Goal: Task Accomplishment & Management: Use online tool/utility

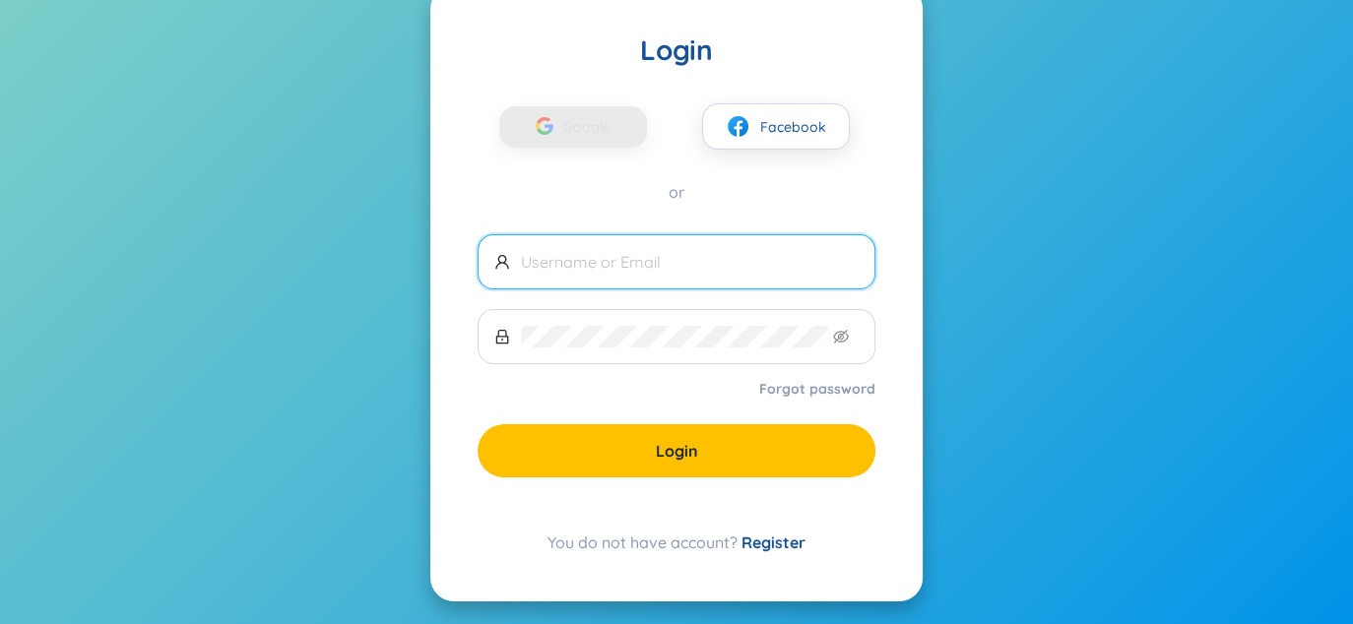
scroll to position [77, 0]
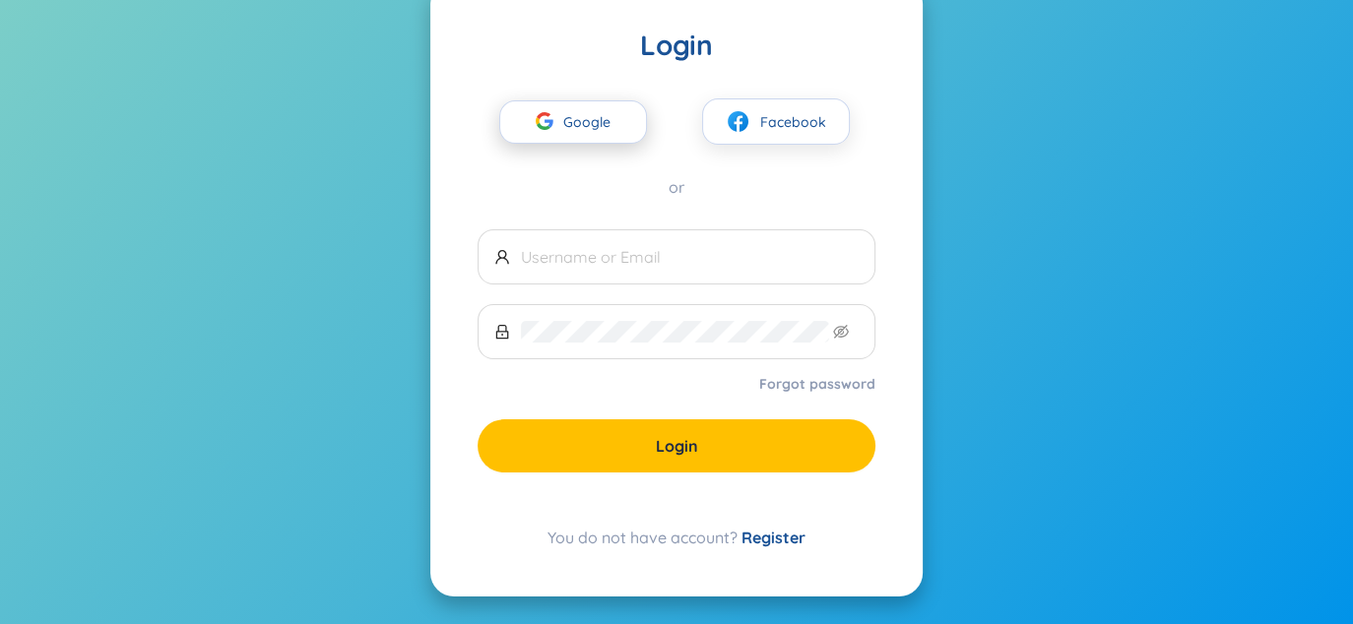
click at [613, 126] on span "Google" at bounding box center [591, 121] width 57 height 41
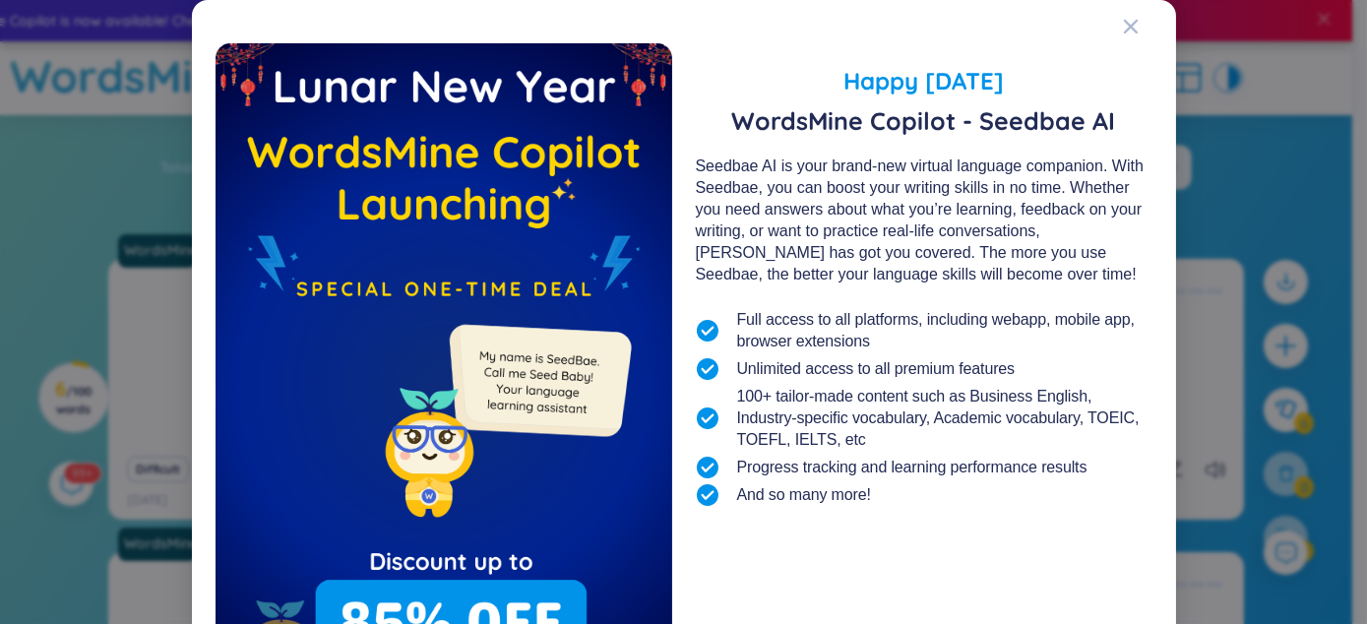
scroll to position [165, 0]
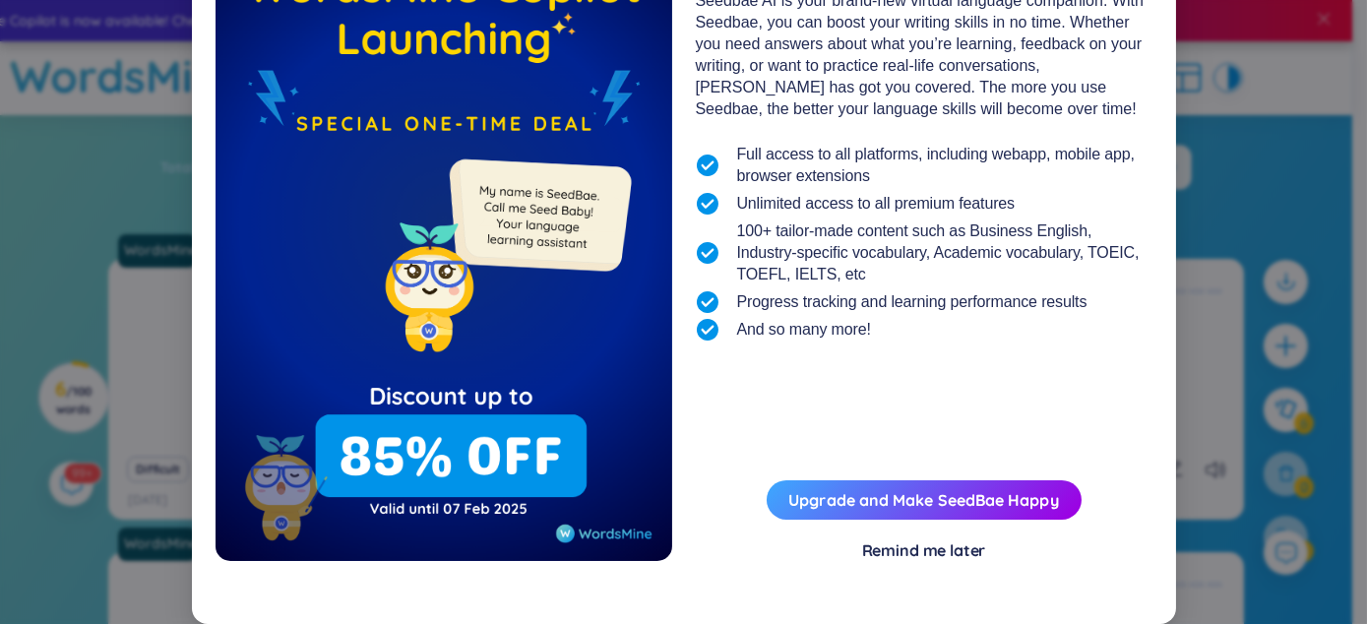
click at [907, 567] on div "Happy [DATE] WordsMine Copilot - Seedbae AI Seedbae AI is your brand-new virtua…" at bounding box center [684, 239] width 937 height 723
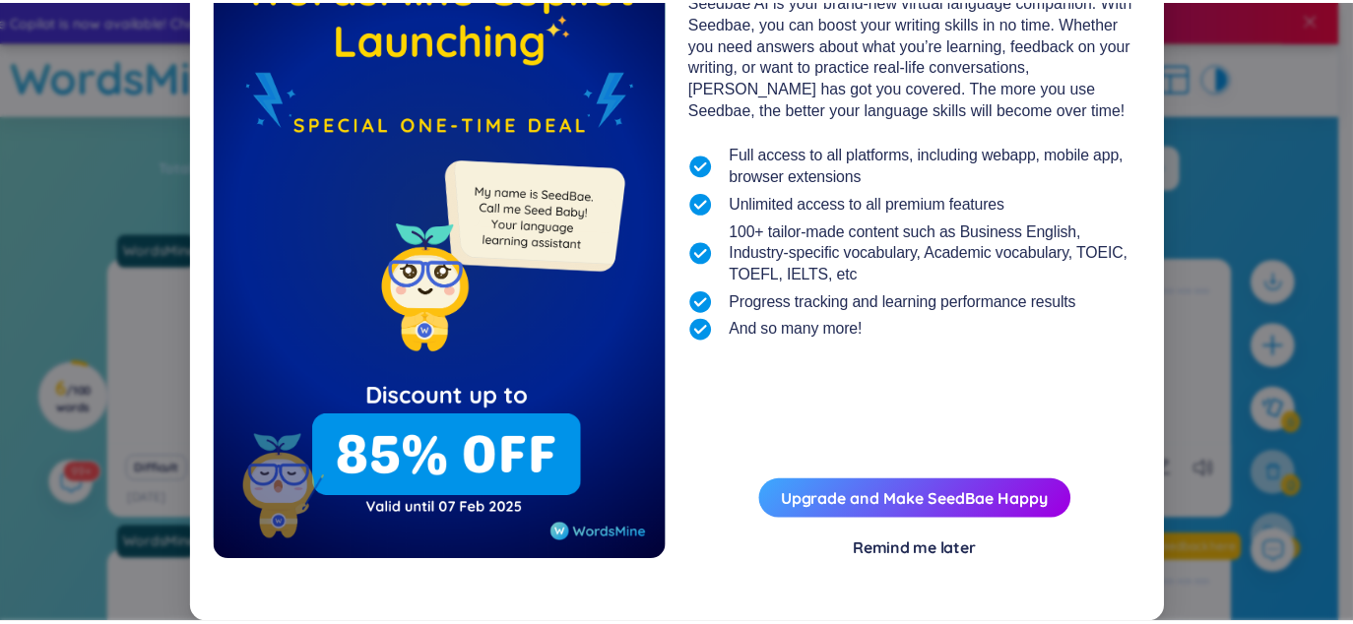
scroll to position [0, 0]
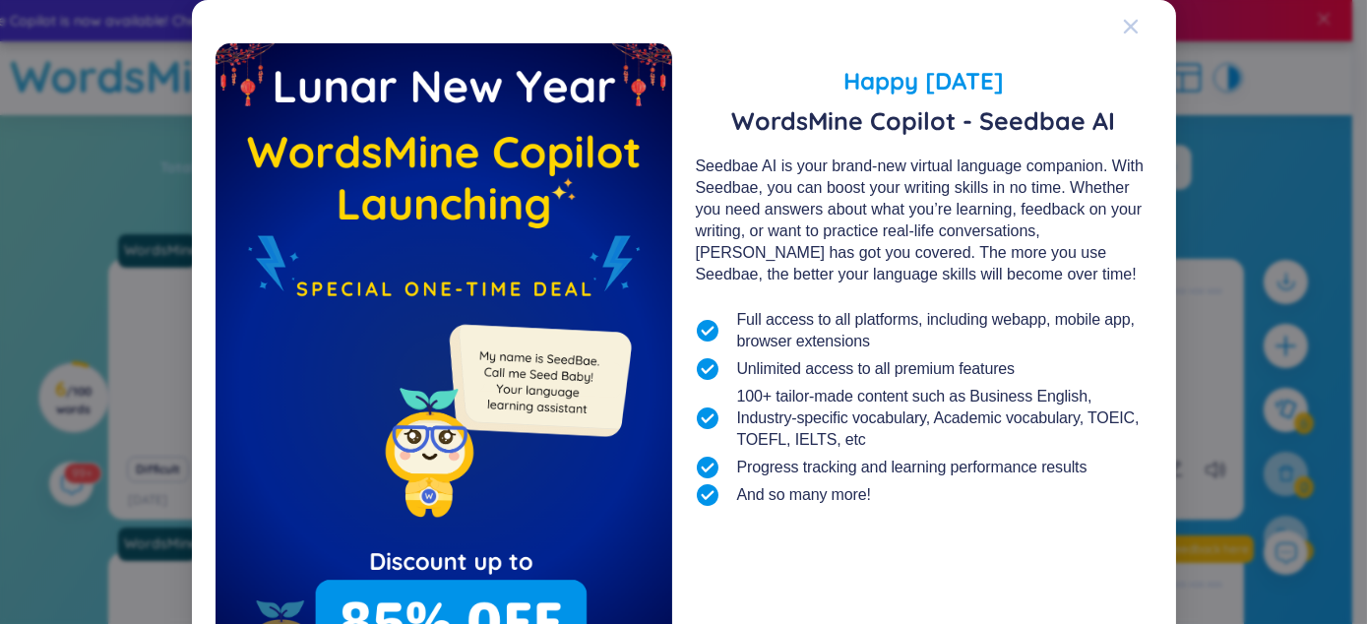
click at [1123, 27] on icon "Close" at bounding box center [1130, 27] width 14 height 14
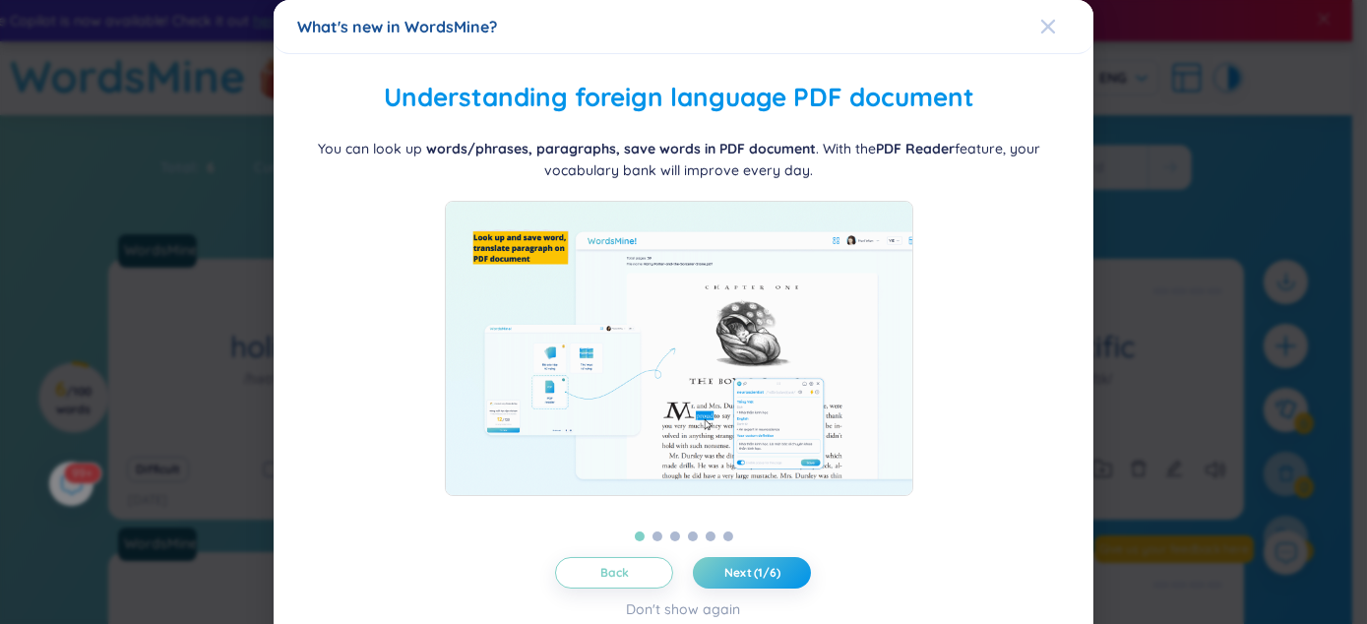
click at [1053, 32] on span "Close" at bounding box center [1066, 26] width 53 height 53
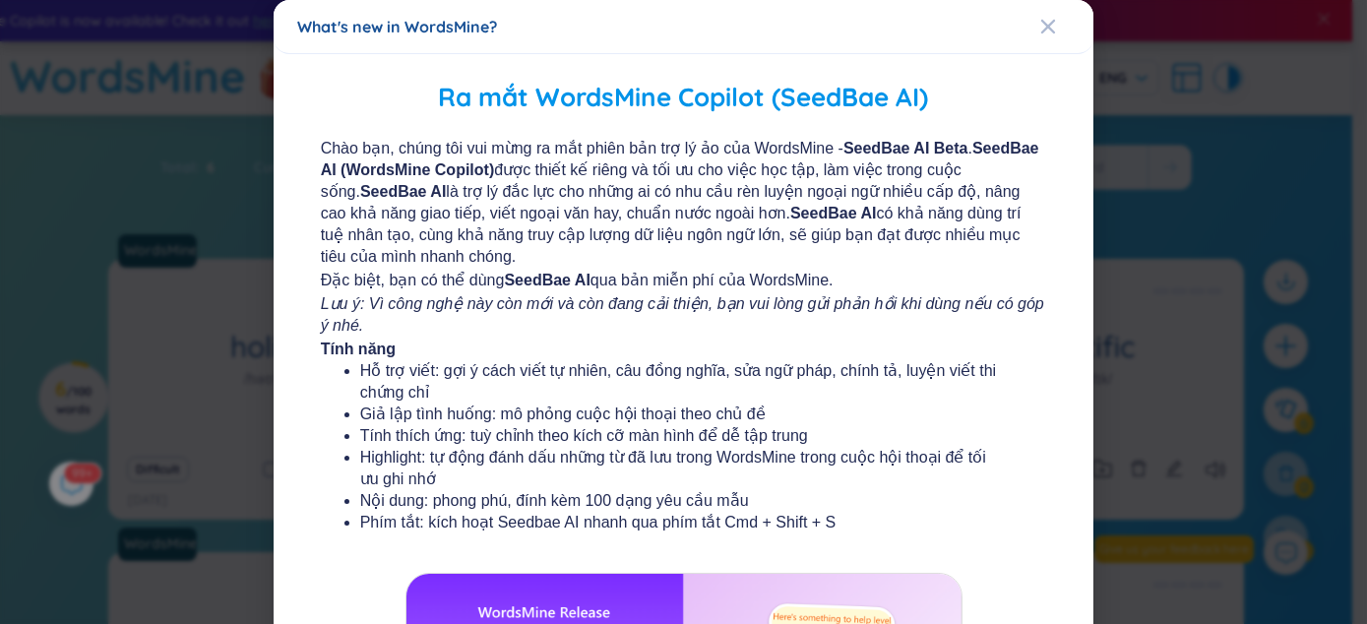
click at [1053, 32] on span "Close" at bounding box center [1066, 26] width 53 height 53
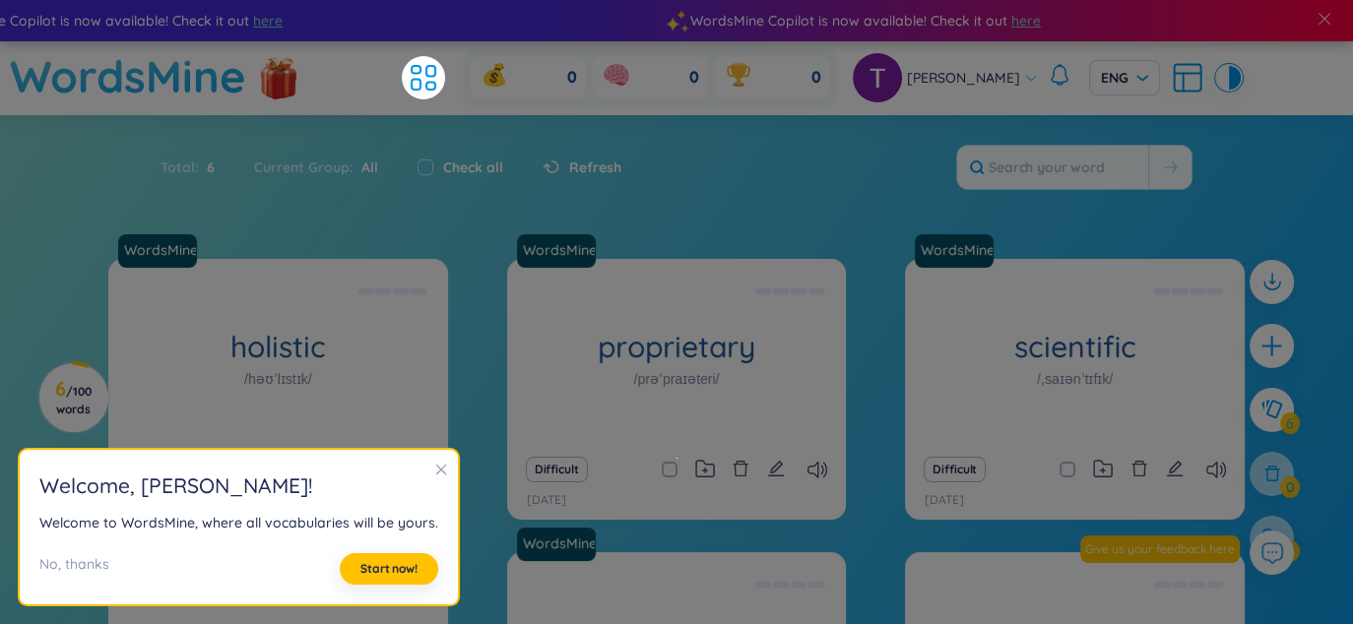
click at [418, 482] on h2 "Welcome , [PERSON_NAME] !" at bounding box center [238, 486] width 399 height 32
click at [434, 474] on icon "close" at bounding box center [441, 470] width 14 height 14
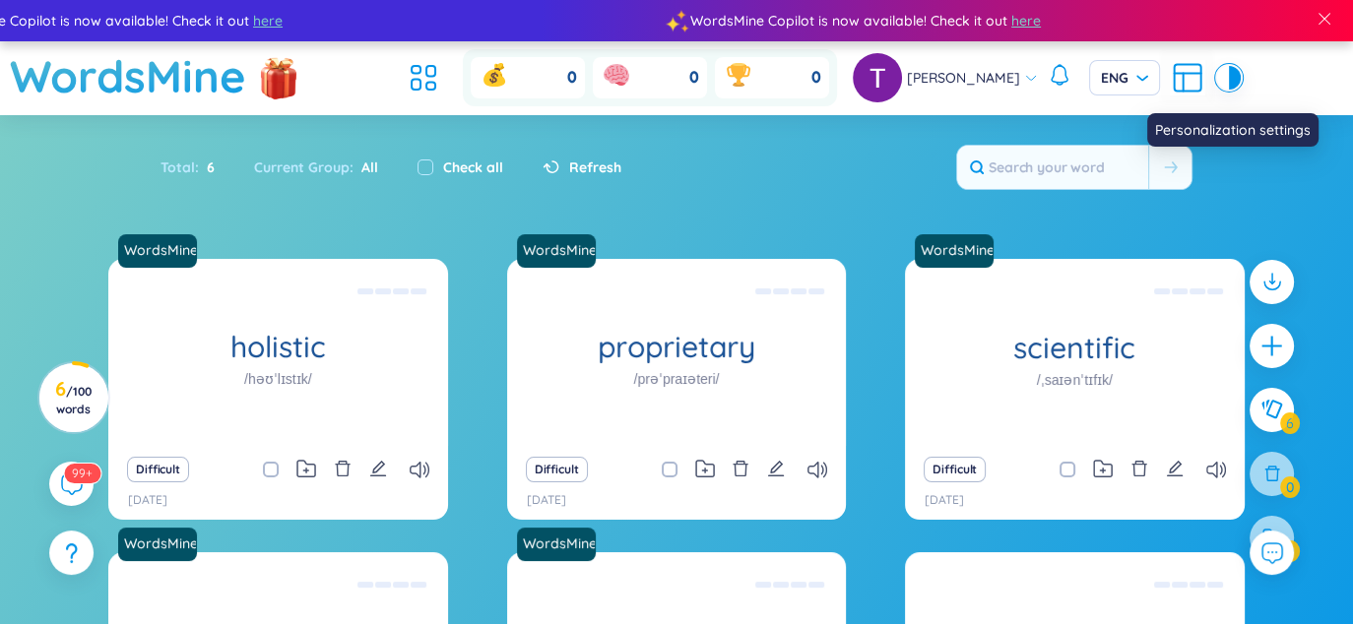
click at [1169, 83] on icon at bounding box center [1186, 77] width 35 height 35
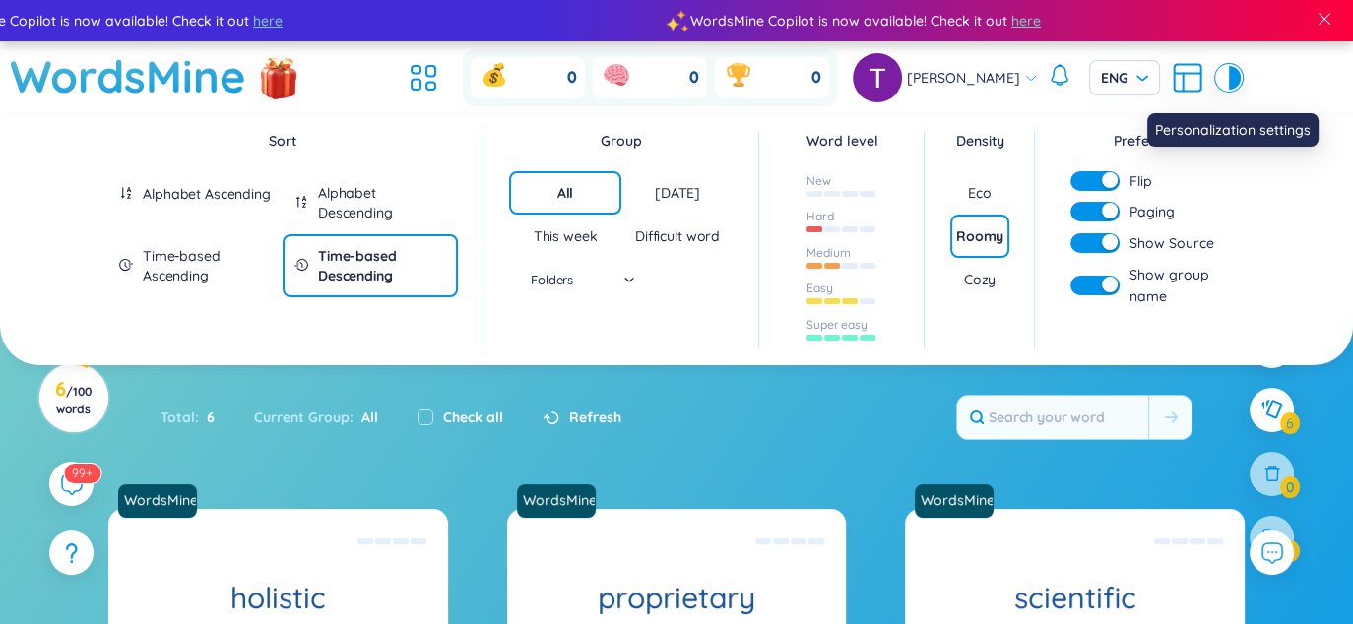
click at [1169, 83] on icon at bounding box center [1186, 77] width 35 height 35
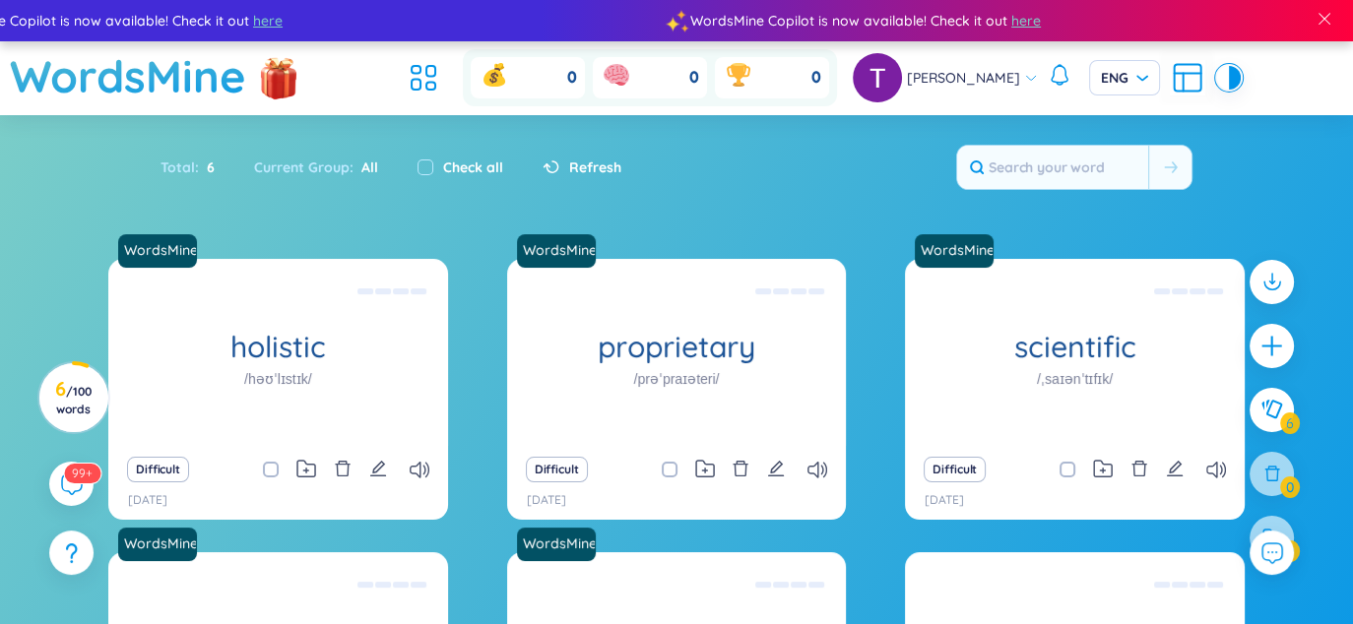
click at [482, 75] on div "0 0 0" at bounding box center [650, 77] width 374 height 57
click at [441, 75] on icon at bounding box center [423, 77] width 35 height 35
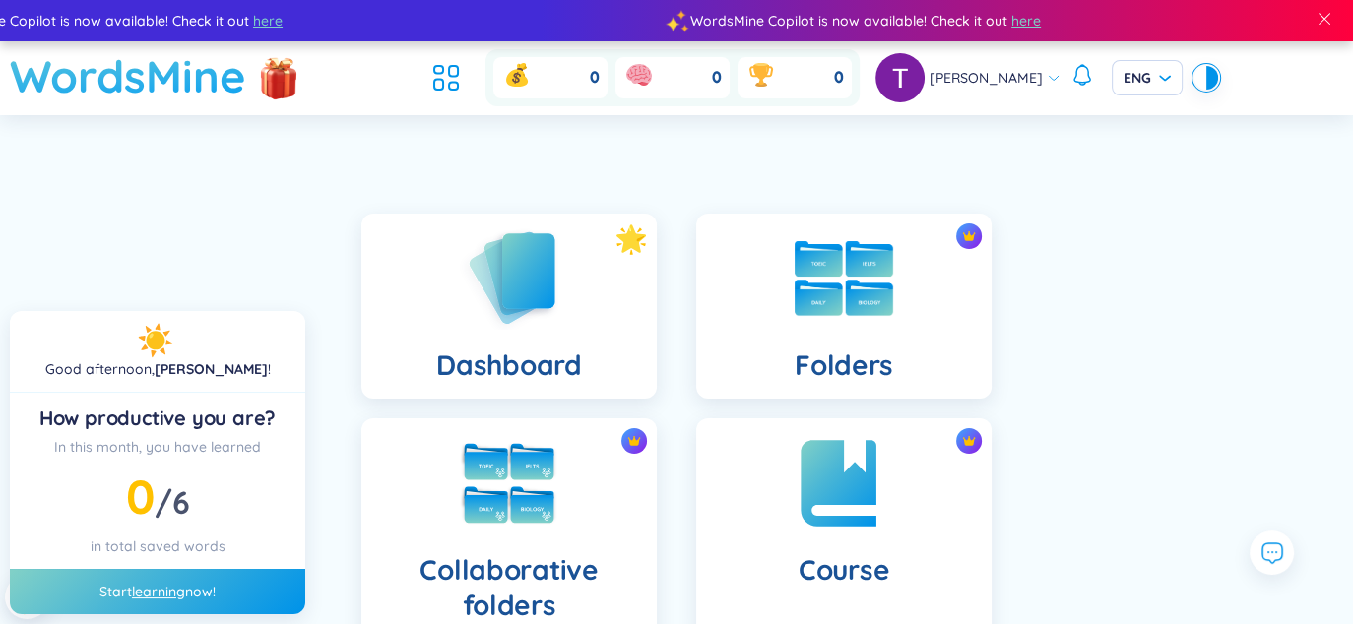
click at [179, 87] on h1 "WordsMine" at bounding box center [128, 76] width 236 height 70
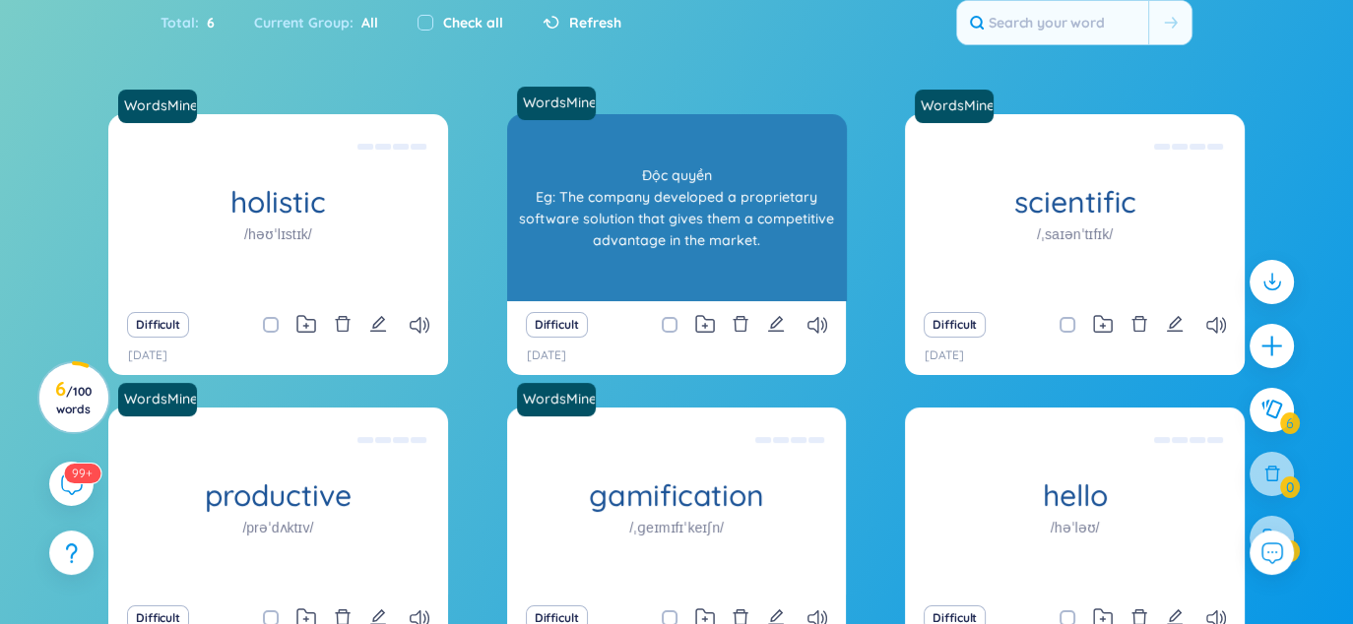
scroll to position [291, 0]
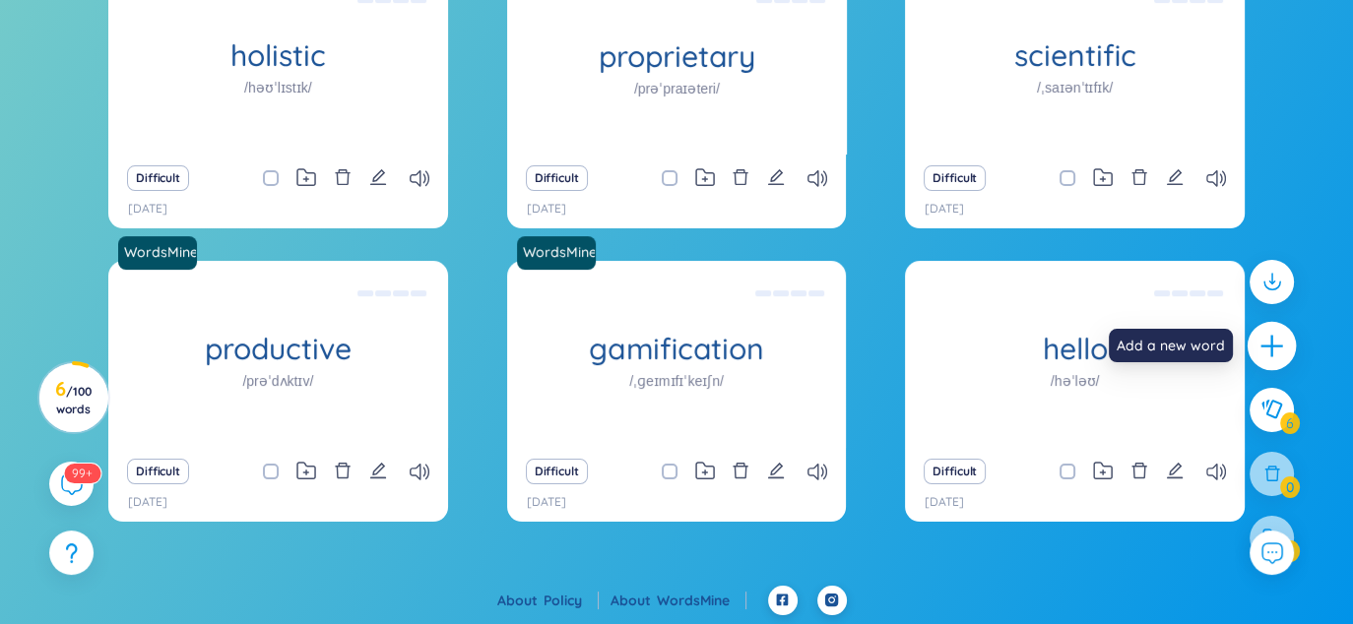
click at [1269, 343] on icon "plus" at bounding box center [1272, 346] width 28 height 28
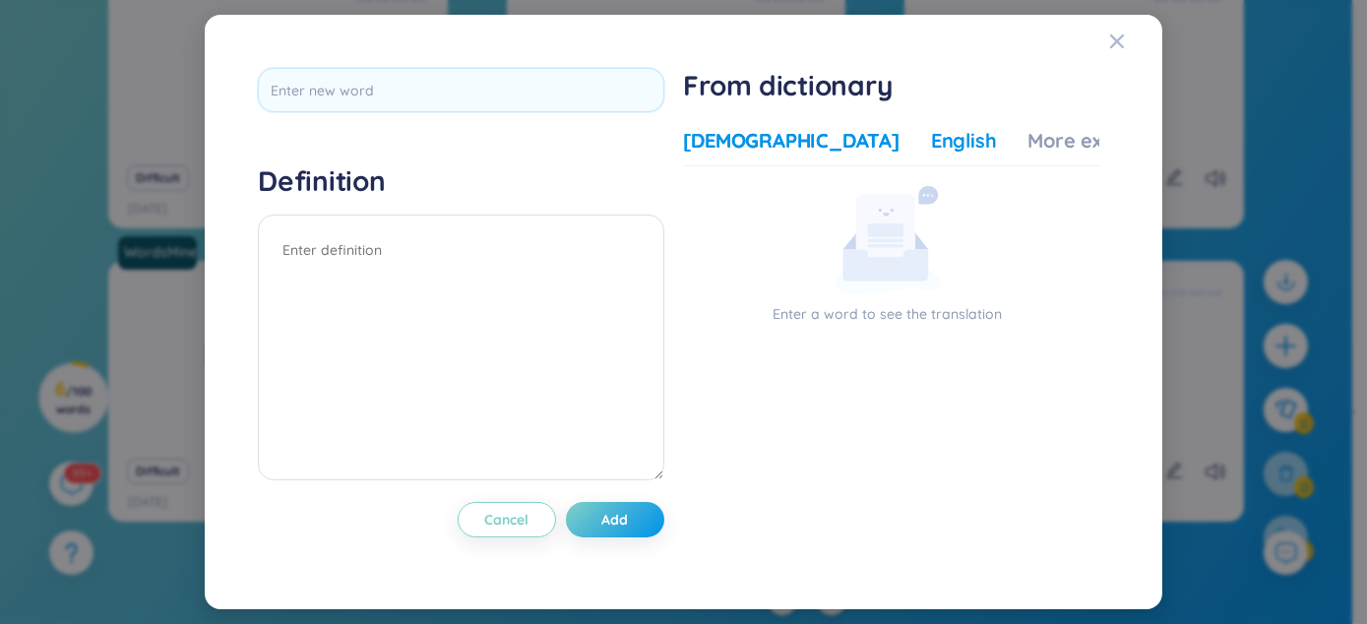
click at [931, 142] on div "English" at bounding box center [964, 141] width 66 height 28
click at [759, 143] on div "[DEMOGRAPHIC_DATA]" at bounding box center [792, 141] width 216 height 28
click at [931, 145] on div "English" at bounding box center [964, 141] width 66 height 28
click at [758, 142] on div "[DEMOGRAPHIC_DATA]" at bounding box center [792, 141] width 216 height 28
click at [434, 229] on textarea at bounding box center [461, 348] width 406 height 266
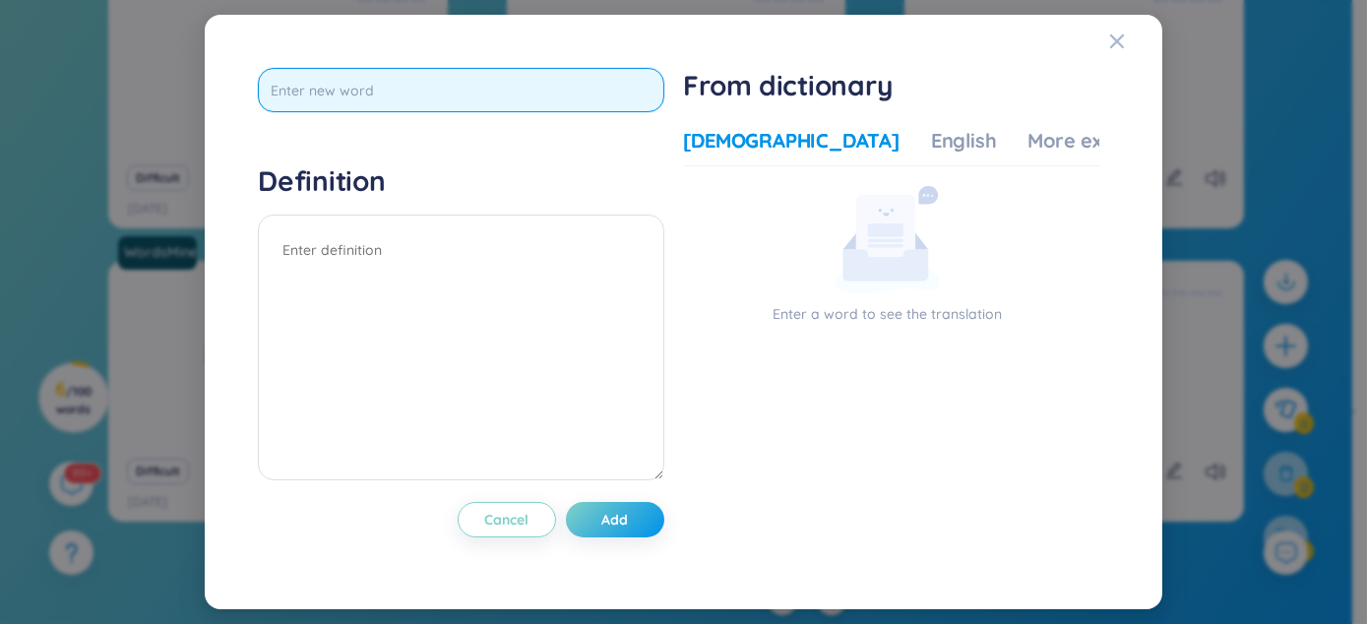
click at [403, 95] on input "text" at bounding box center [461, 90] width 406 height 44
type input "for better or worse"
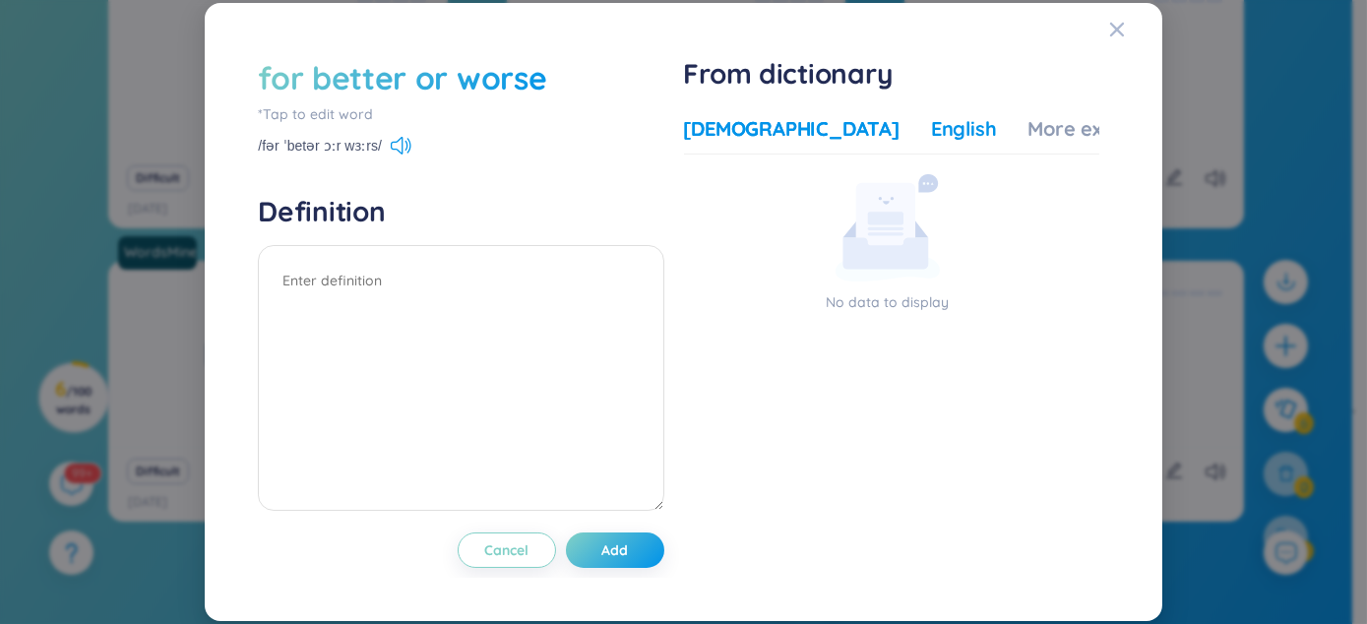
click at [931, 135] on div "English" at bounding box center [964, 129] width 66 height 28
click at [1029, 130] on div "More examples" at bounding box center [1100, 129] width 143 height 28
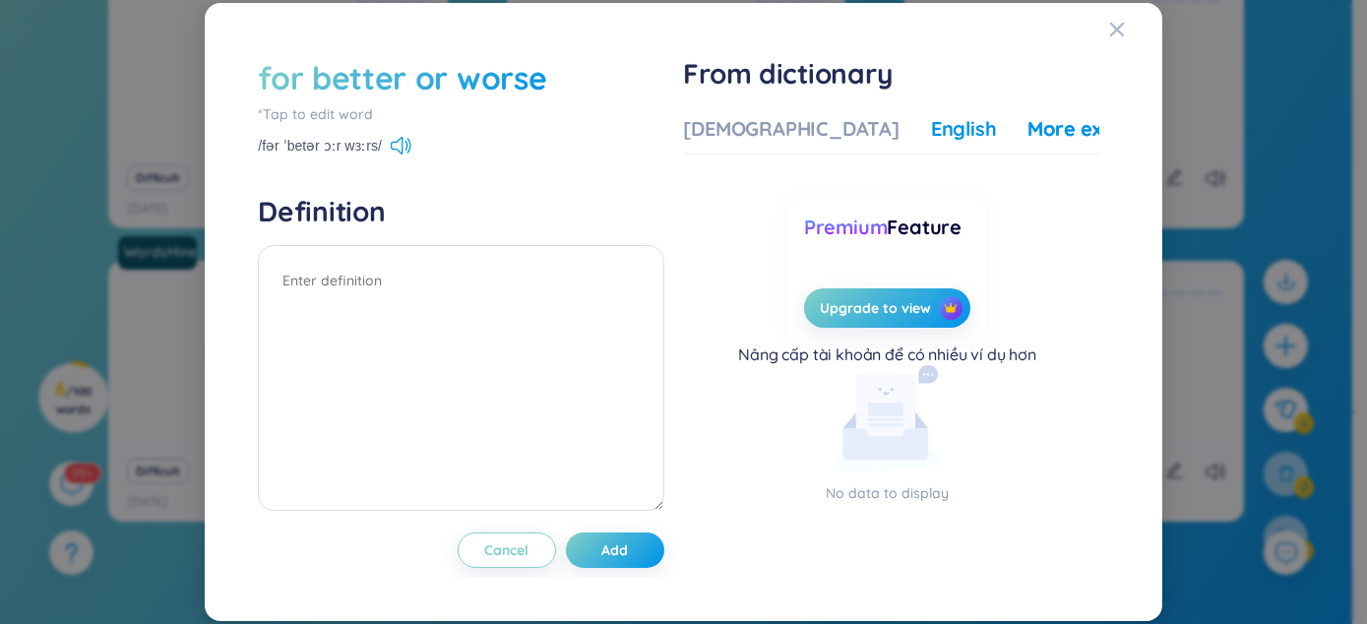
click at [931, 135] on div "English" at bounding box center [964, 129] width 66 height 28
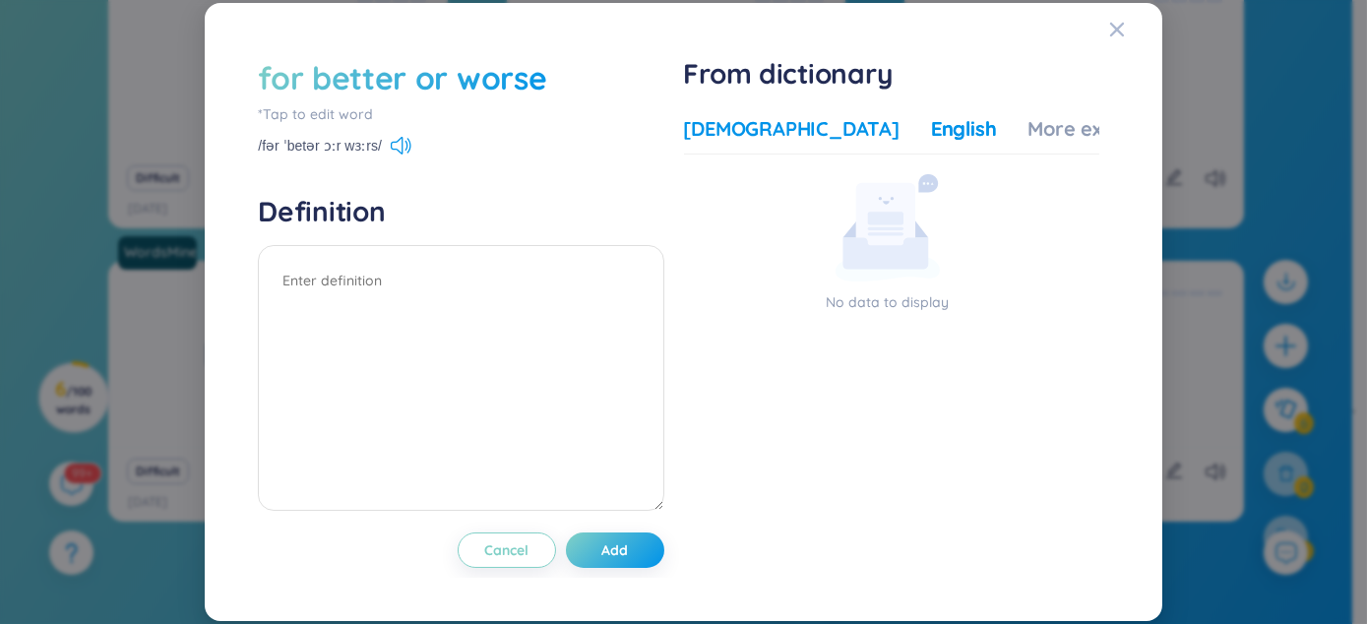
click at [758, 139] on div "[DEMOGRAPHIC_DATA]" at bounding box center [792, 129] width 216 height 28
click at [747, 122] on div "[DEMOGRAPHIC_DATA]" at bounding box center [792, 129] width 216 height 28
click at [427, 267] on textarea at bounding box center [461, 378] width 406 height 266
click at [931, 142] on div "English" at bounding box center [964, 129] width 66 height 28
click at [765, 140] on div "[DEMOGRAPHIC_DATA]" at bounding box center [792, 129] width 216 height 28
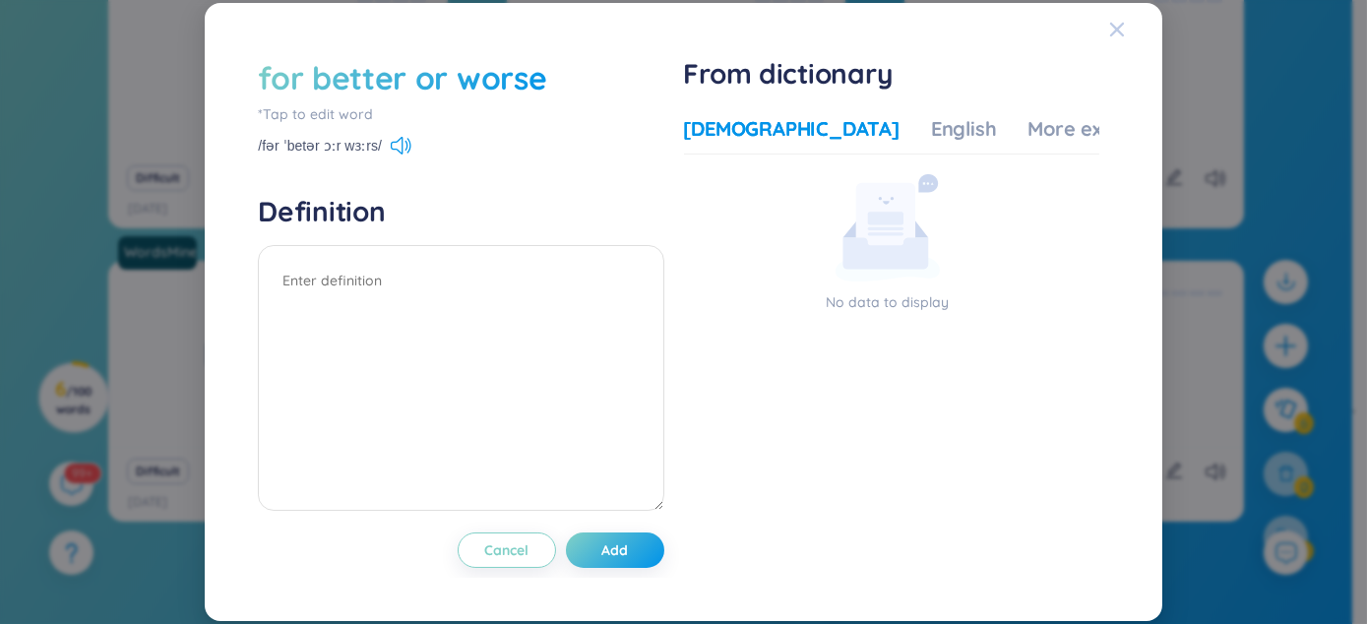
click at [1129, 45] on span "Close" at bounding box center [1135, 29] width 53 height 53
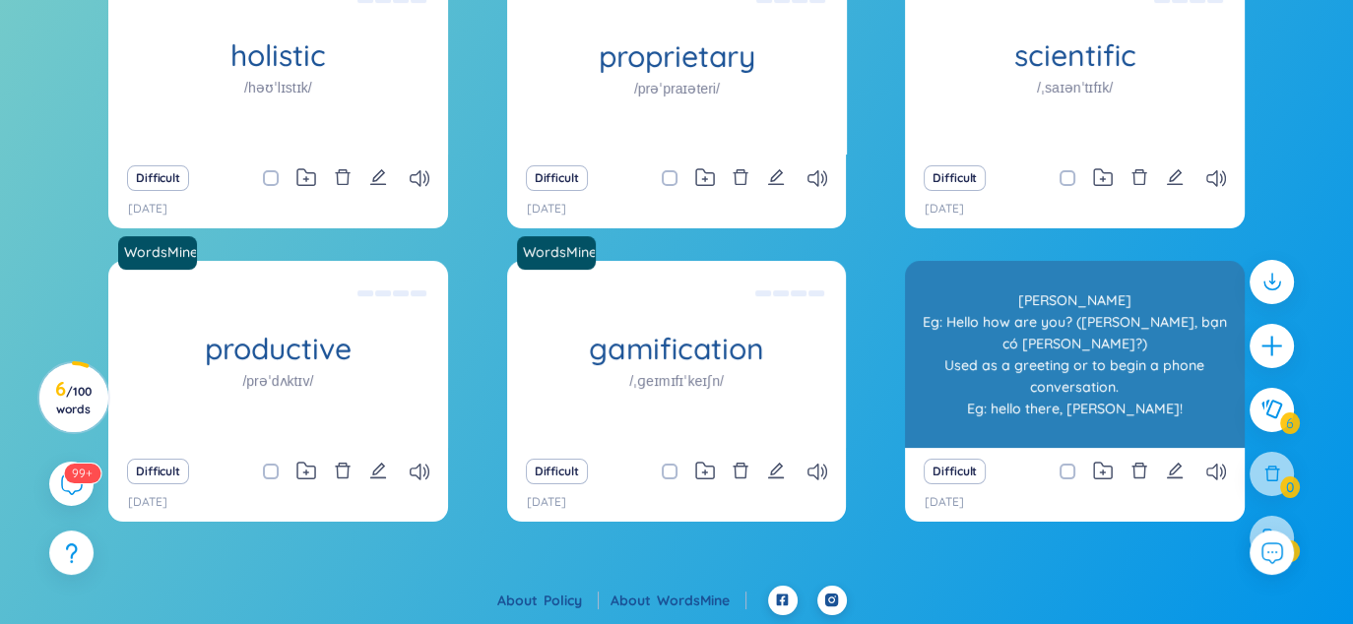
drag, startPoint x: 1261, startPoint y: 547, endPoint x: 1159, endPoint y: 402, distance: 178.1
click at [1148, 417] on section "Sort Alphabet Ascending Alphabet Descending Time-based Ascending Time-based Des…" at bounding box center [676, 205] width 1353 height 762
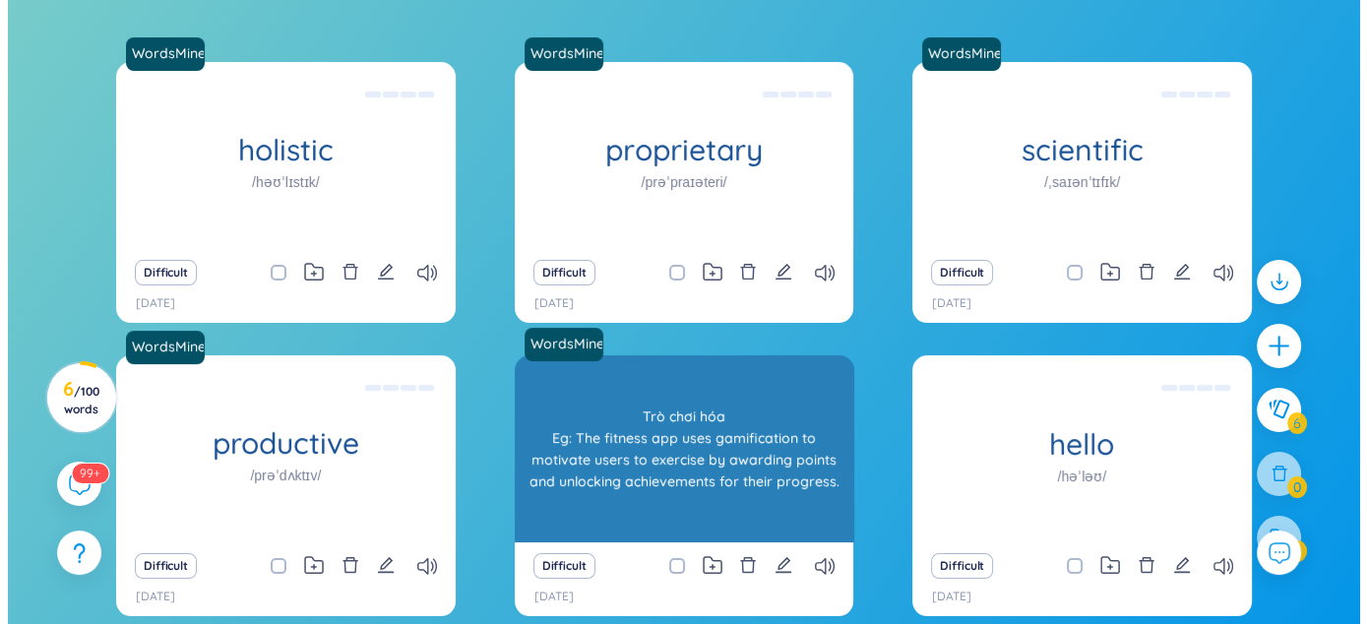
scroll to position [95, 0]
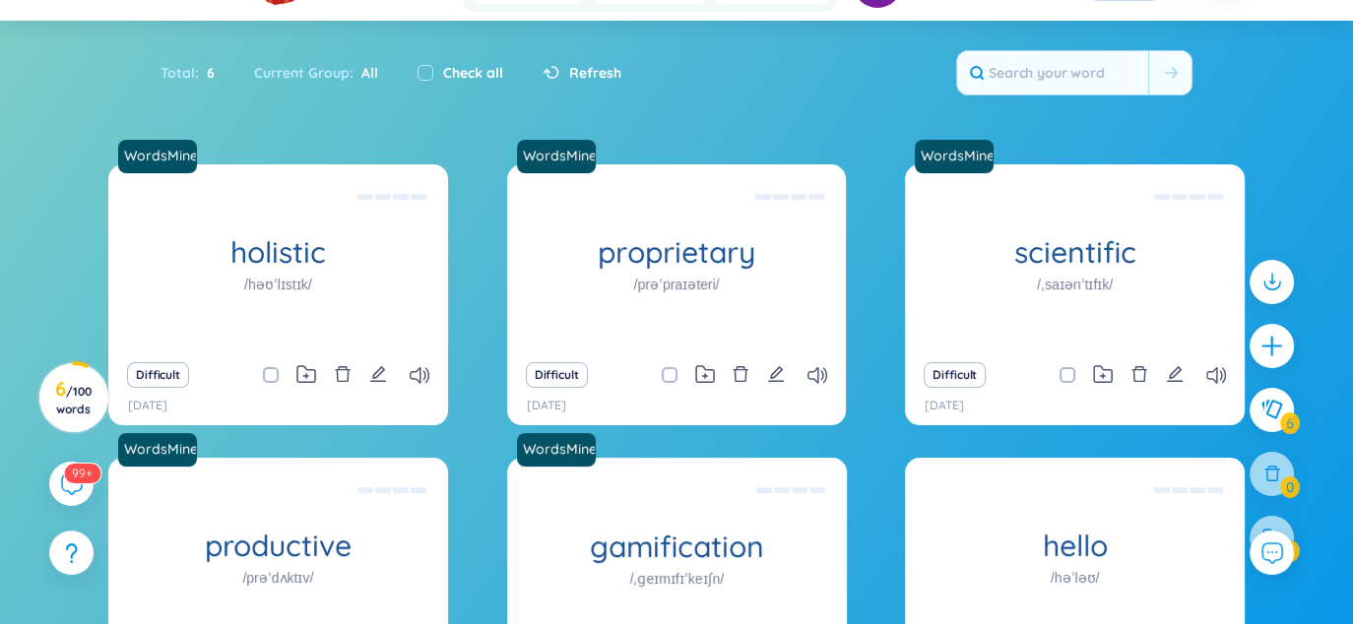
click at [815, 364] on div "Difficult" at bounding box center [677, 375] width 320 height 28
click at [820, 372] on icon at bounding box center [817, 375] width 20 height 17
click at [775, 366] on icon "edit" at bounding box center [776, 374] width 18 height 18
type textarea "Độc quyền Eg: The company developed a proprietary software solution that gives …"
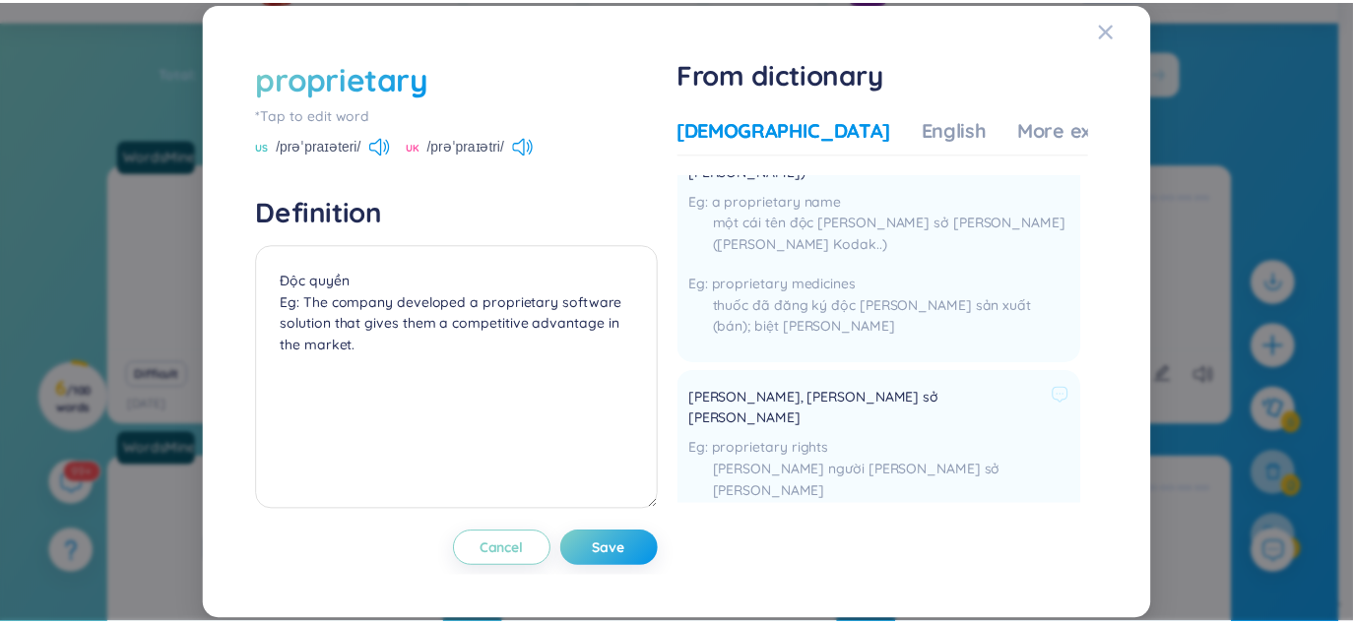
scroll to position [591, 0]
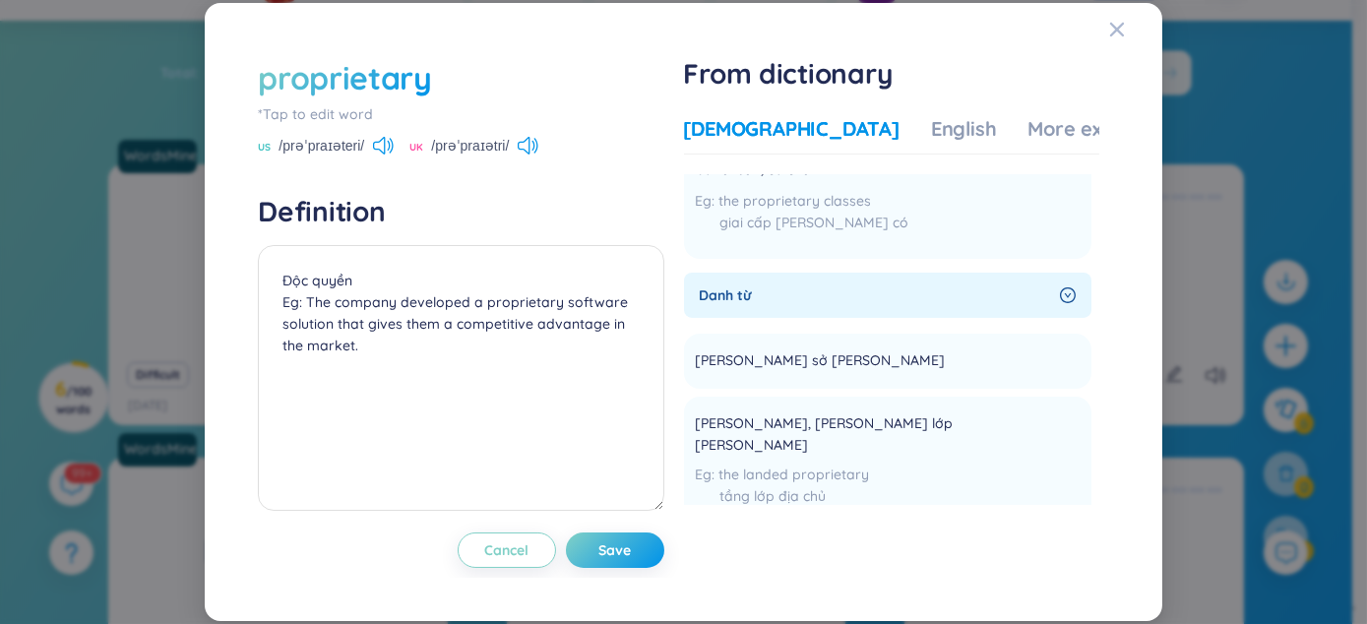
click at [1216, 74] on div "proprietary *Tap to edit word US /prəˈpraɪəteri/ UK /prəˈpraɪətri/ Definition Đ…" at bounding box center [683, 312] width 1367 height 624
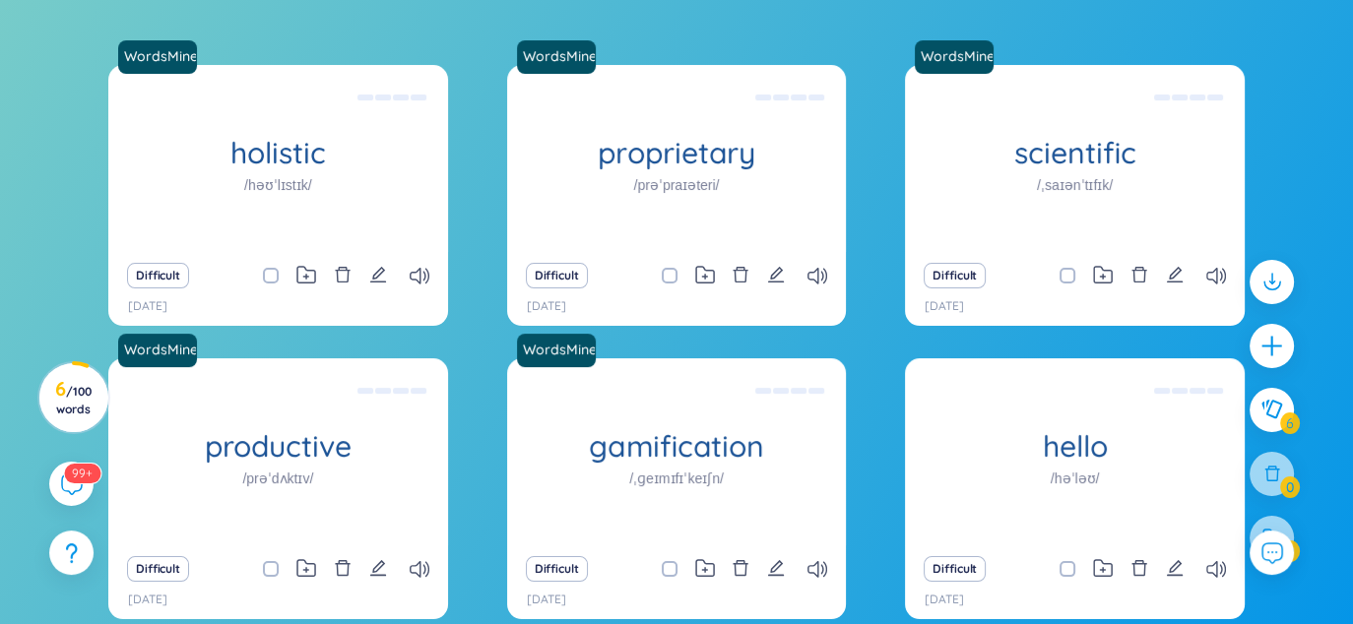
scroll to position [95, 0]
